Goal: Check status: Check status

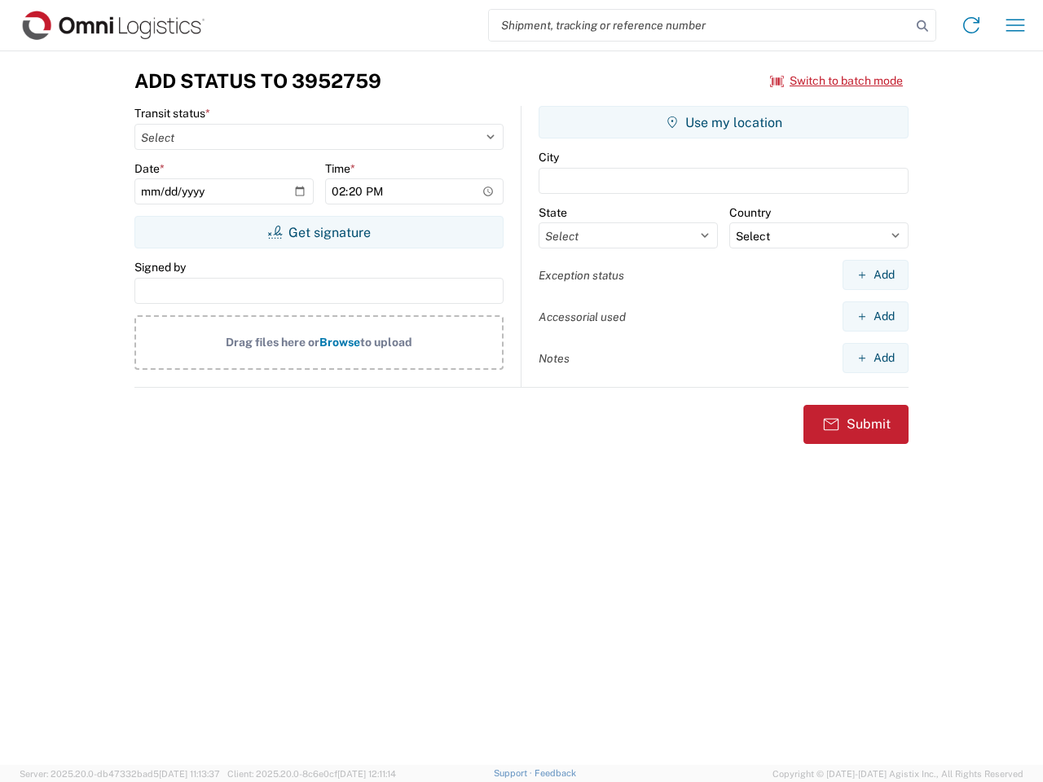
click at [700, 25] on input "search" at bounding box center [700, 25] width 422 height 31
click at [922, 26] on icon at bounding box center [922, 26] width 23 height 23
click at [971, 25] on icon at bounding box center [971, 25] width 26 height 26
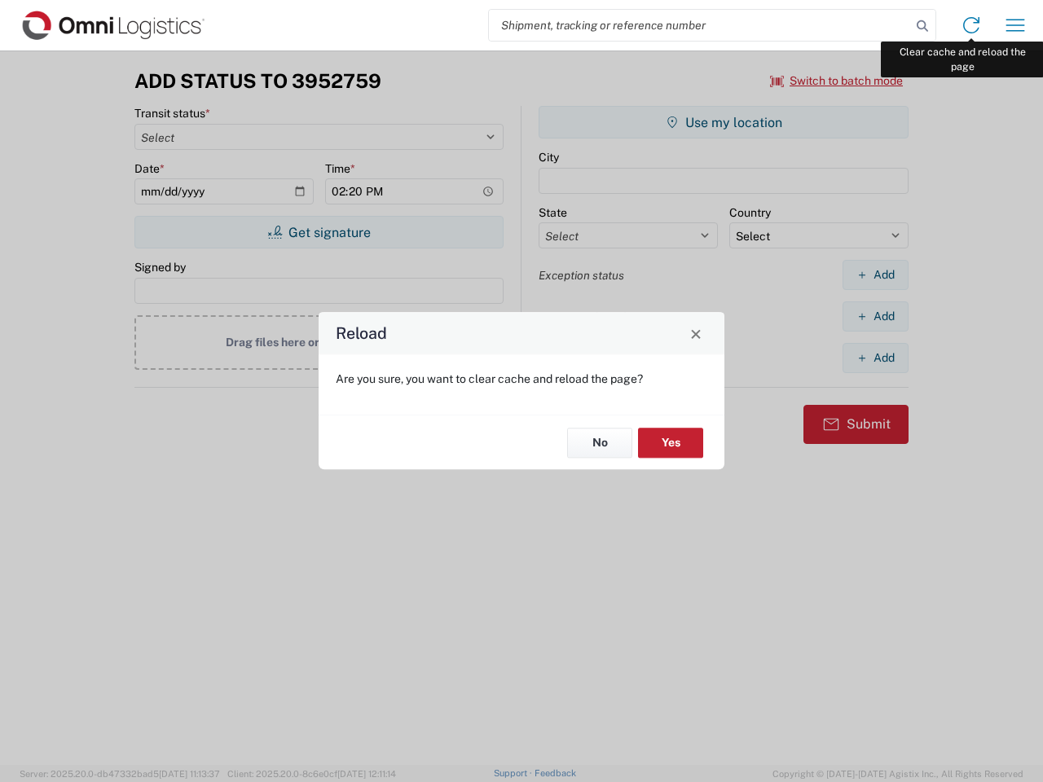
click at [1015, 25] on div "Reload Are you sure, you want to clear cache and reload the page? No Yes" at bounding box center [521, 391] width 1043 height 782
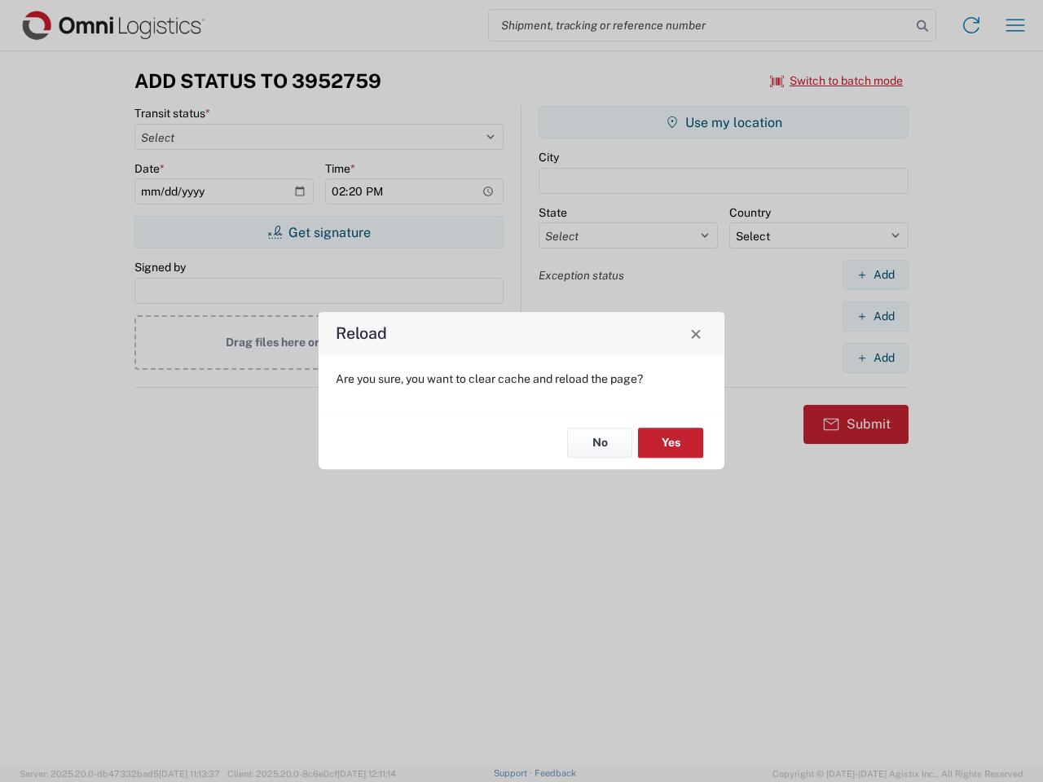
click at [837, 81] on div "Reload Are you sure, you want to clear cache and reload the page? No Yes" at bounding box center [521, 391] width 1043 height 782
click at [319, 232] on div "Reload Are you sure, you want to clear cache and reload the page? No Yes" at bounding box center [521, 391] width 1043 height 782
click at [724, 122] on div "Reload Are you sure, you want to clear cache and reload the page? No Yes" at bounding box center [521, 391] width 1043 height 782
click at [875, 275] on div "Reload Are you sure, you want to clear cache and reload the page? No Yes" at bounding box center [521, 391] width 1043 height 782
click at [875, 316] on div "Reload Are you sure, you want to clear cache and reload the page? No Yes" at bounding box center [521, 391] width 1043 height 782
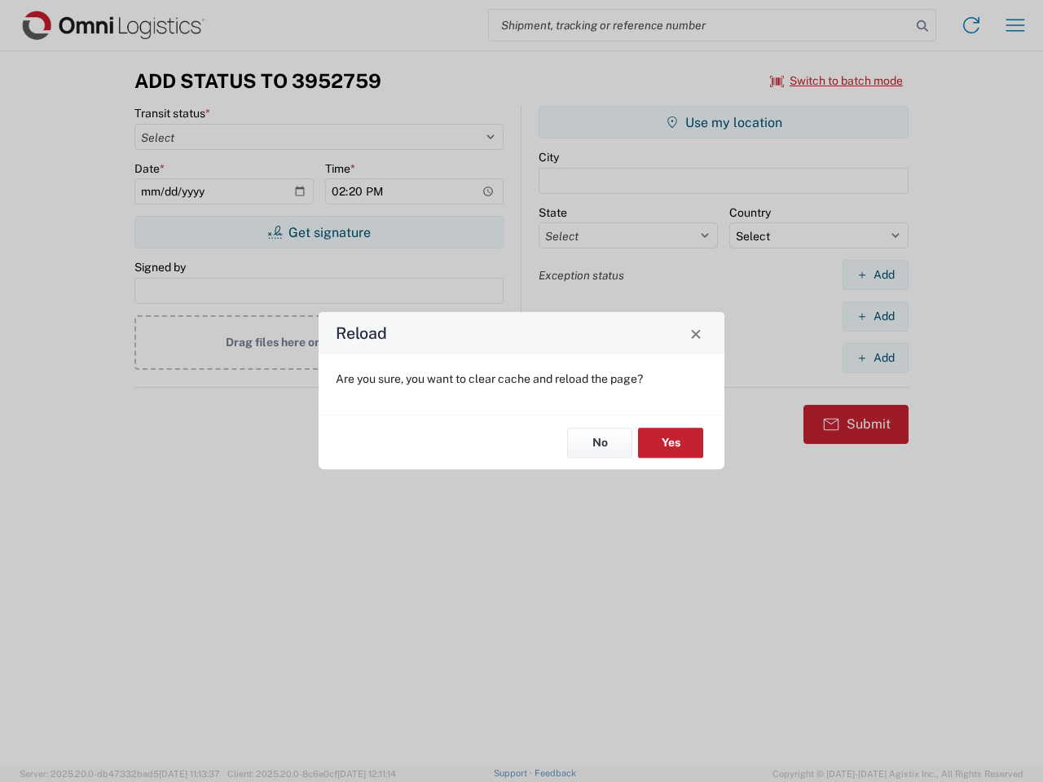
click at [875, 358] on div "Reload Are you sure, you want to clear cache and reload the page? No Yes" at bounding box center [521, 391] width 1043 height 782
